Goal: Navigation & Orientation: Find specific page/section

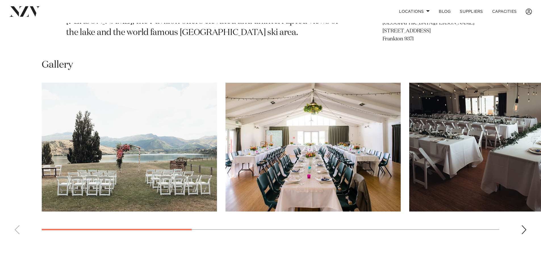
scroll to position [395, 0]
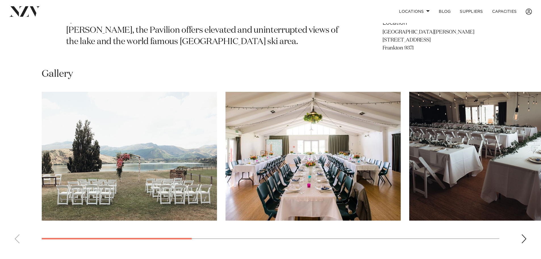
click at [527, 213] on swiper-container at bounding box center [270, 170] width 541 height 156
click at [526, 234] on div "Next slide" at bounding box center [524, 238] width 6 height 9
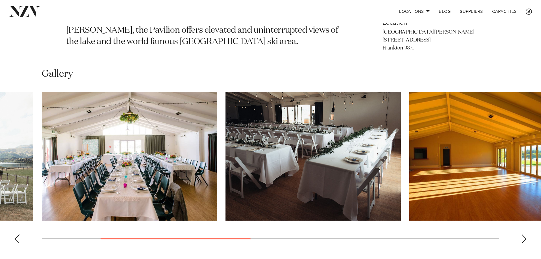
click at [526, 234] on div "Next slide" at bounding box center [524, 238] width 6 height 9
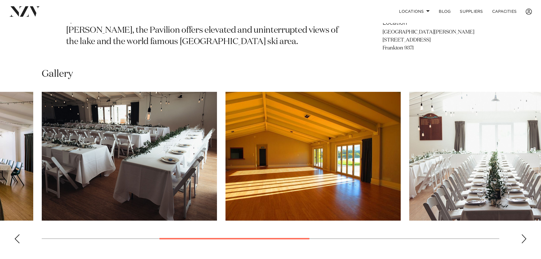
click at [526, 234] on div "Next slide" at bounding box center [524, 238] width 6 height 9
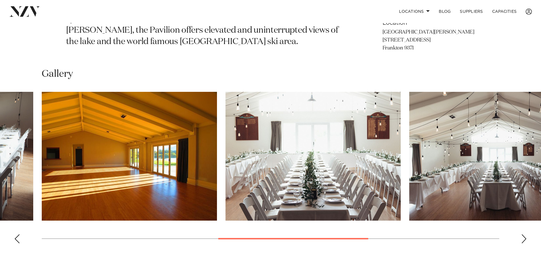
drag, startPoint x: 525, startPoint y: 213, endPoint x: 474, endPoint y: 224, distance: 52.5
click at [473, 224] on body "Locations [GEOGRAPHIC_DATA] [GEOGRAPHIC_DATA] [GEOGRAPHIC_DATA] [GEOGRAPHIC_DAT…" at bounding box center [270, 99] width 541 height 988
click at [522, 234] on div "Next slide" at bounding box center [524, 238] width 6 height 9
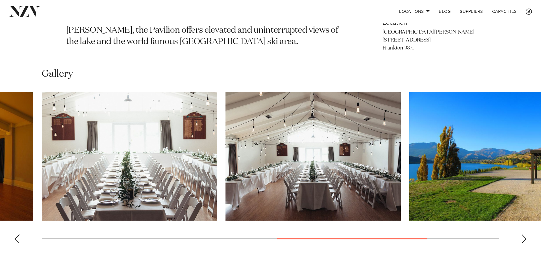
click at [522, 234] on div "Next slide" at bounding box center [524, 238] width 6 height 9
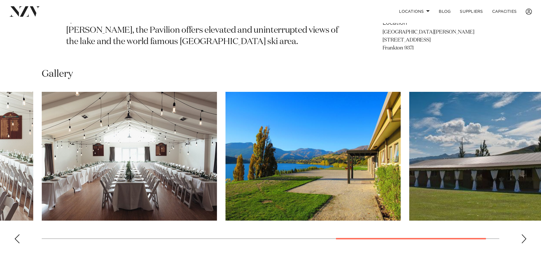
click at [520, 211] on swiper-container at bounding box center [270, 170] width 541 height 156
click at [523, 234] on div "Next slide" at bounding box center [524, 238] width 6 height 9
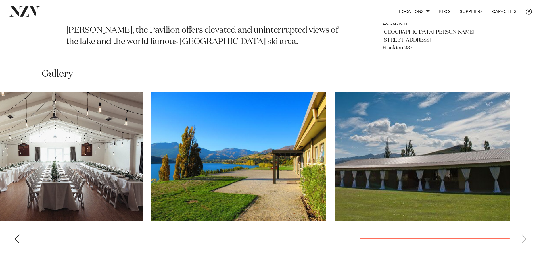
click at [523, 211] on swiper-container at bounding box center [270, 170] width 541 height 156
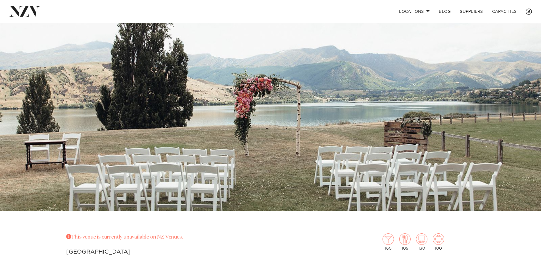
scroll to position [0, 0]
